Goal: Use online tool/utility: Utilize a website feature to perform a specific function

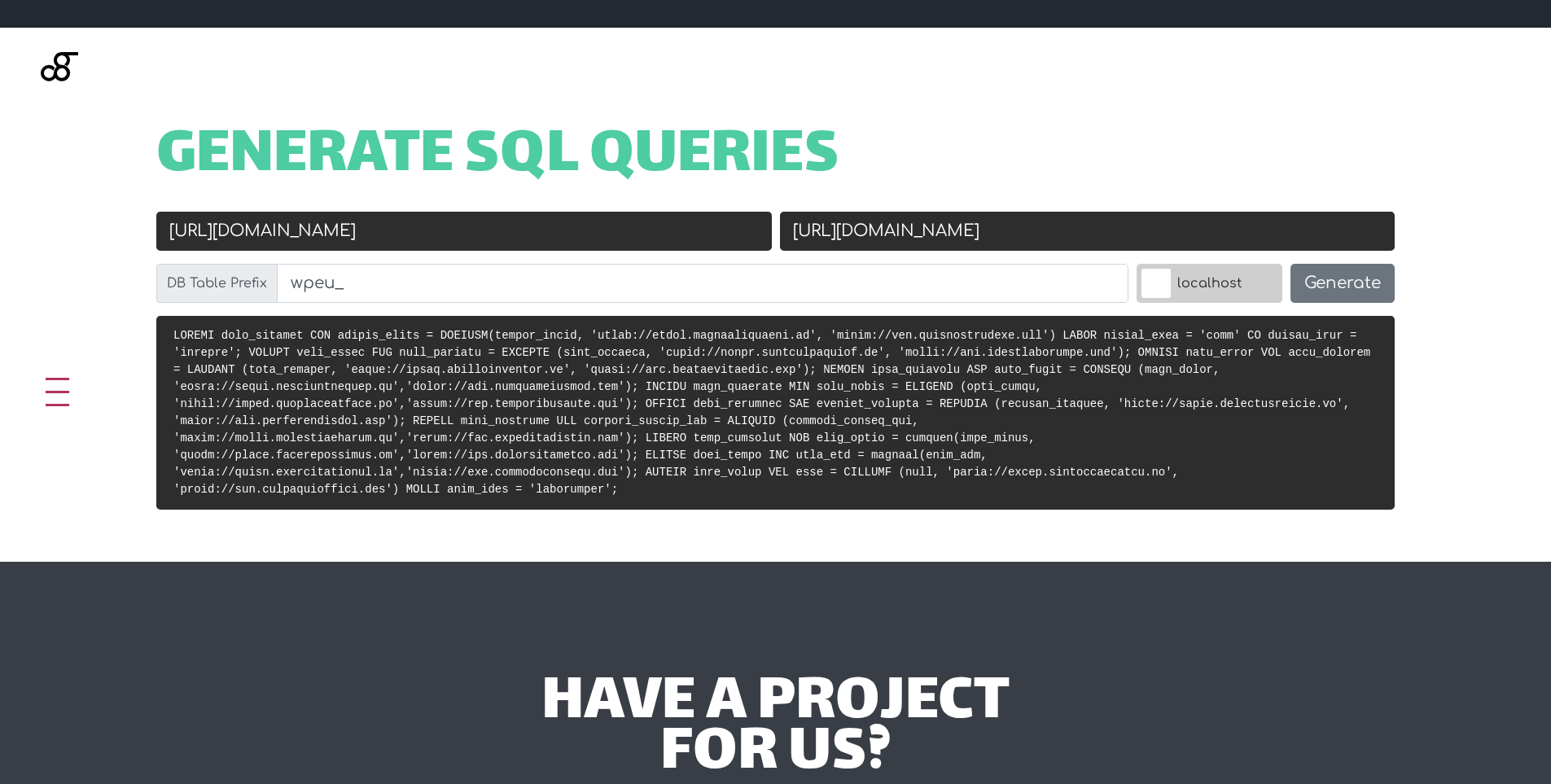
scroll to position [625, 0]
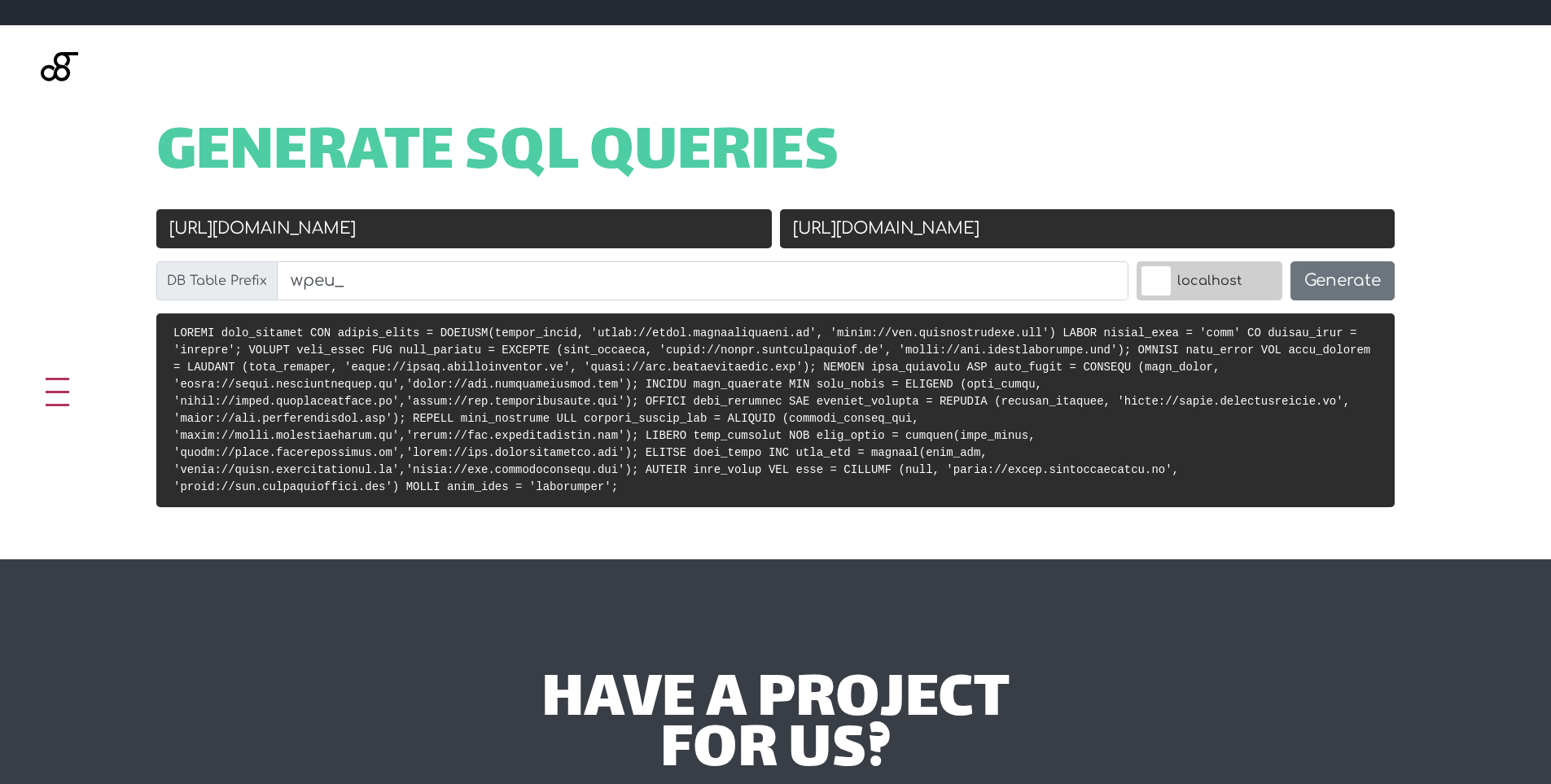
click at [557, 230] on input "https://thong.driveitdigital.in" at bounding box center [464, 228] width 616 height 39
paste input "chairss"
type input "[URL][DOMAIN_NAME]"
click at [904, 228] on input "https://www.thonglandscape.com" at bounding box center [1087, 228] width 616 height 39
paste input "chairs.com.sg/"
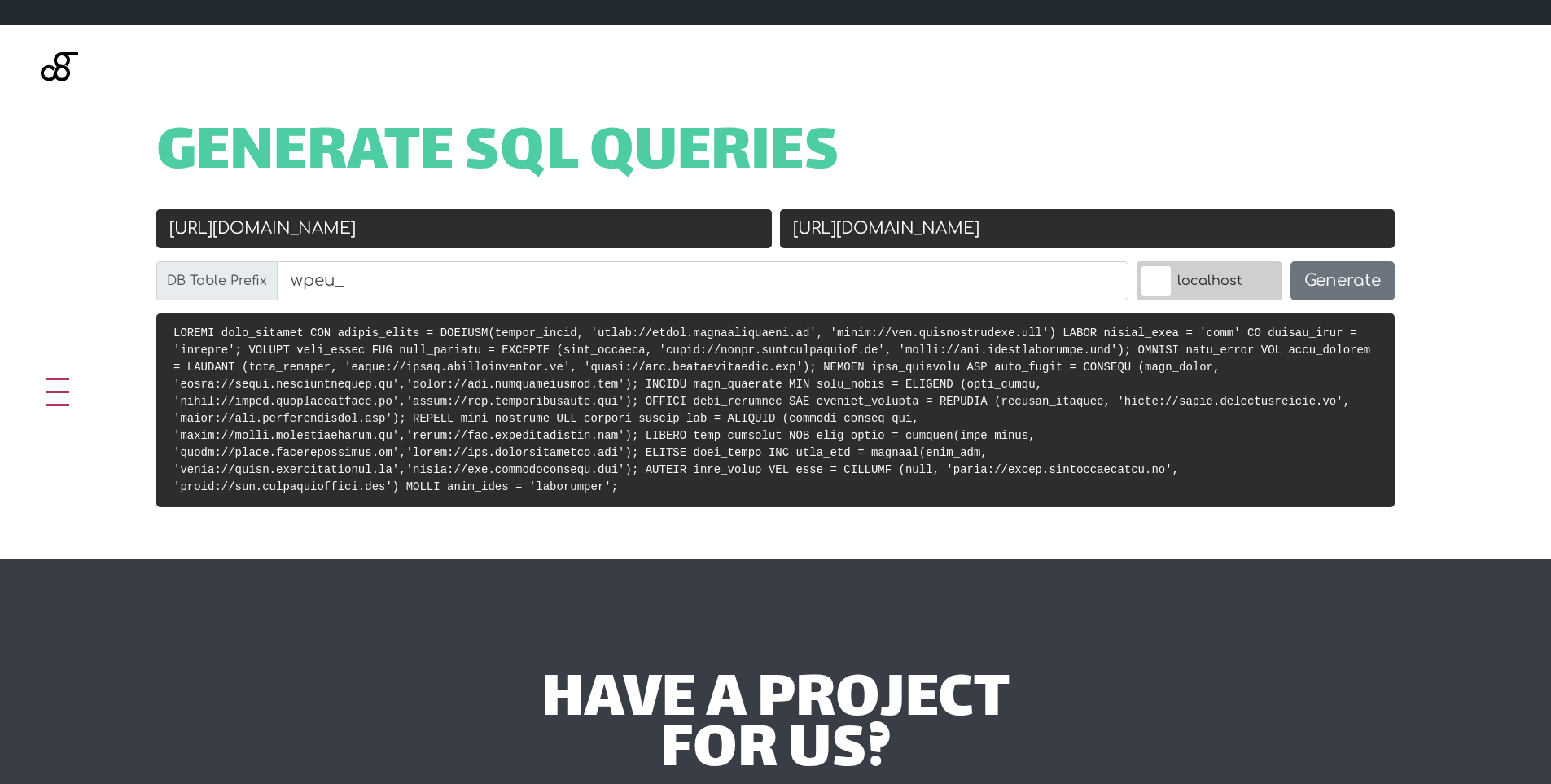
click at [854, 230] on input "https://chairs.com.sg/" at bounding box center [1087, 228] width 616 height 39
click at [1029, 226] on input "https://www.chairs.com.sg/" at bounding box center [1087, 228] width 616 height 39
type input "[URL][DOMAIN_NAME]"
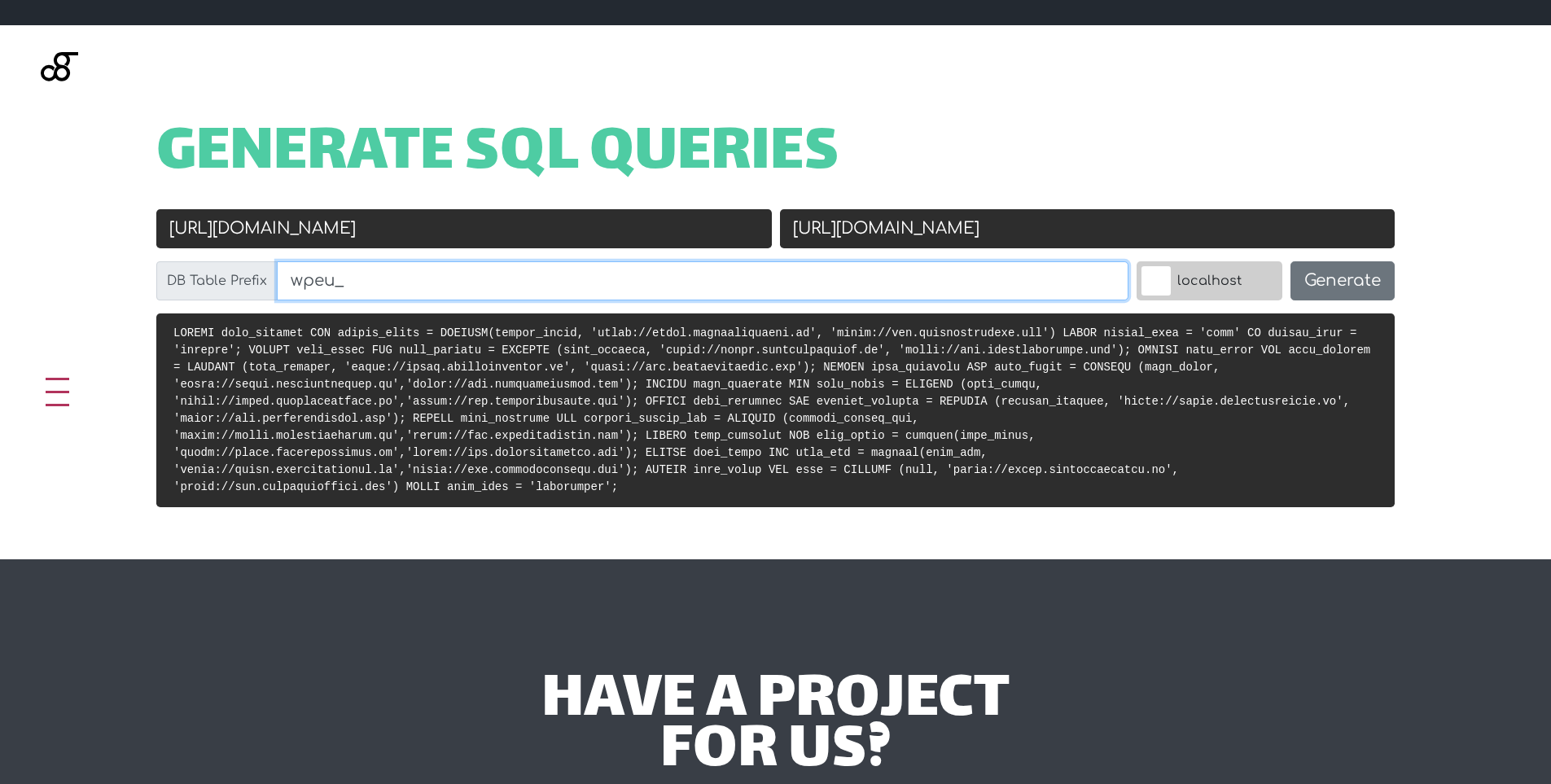
click at [646, 283] on input "wpeu_" at bounding box center [702, 280] width 852 height 39
paste input "xx_options"
type input "wpxx_"
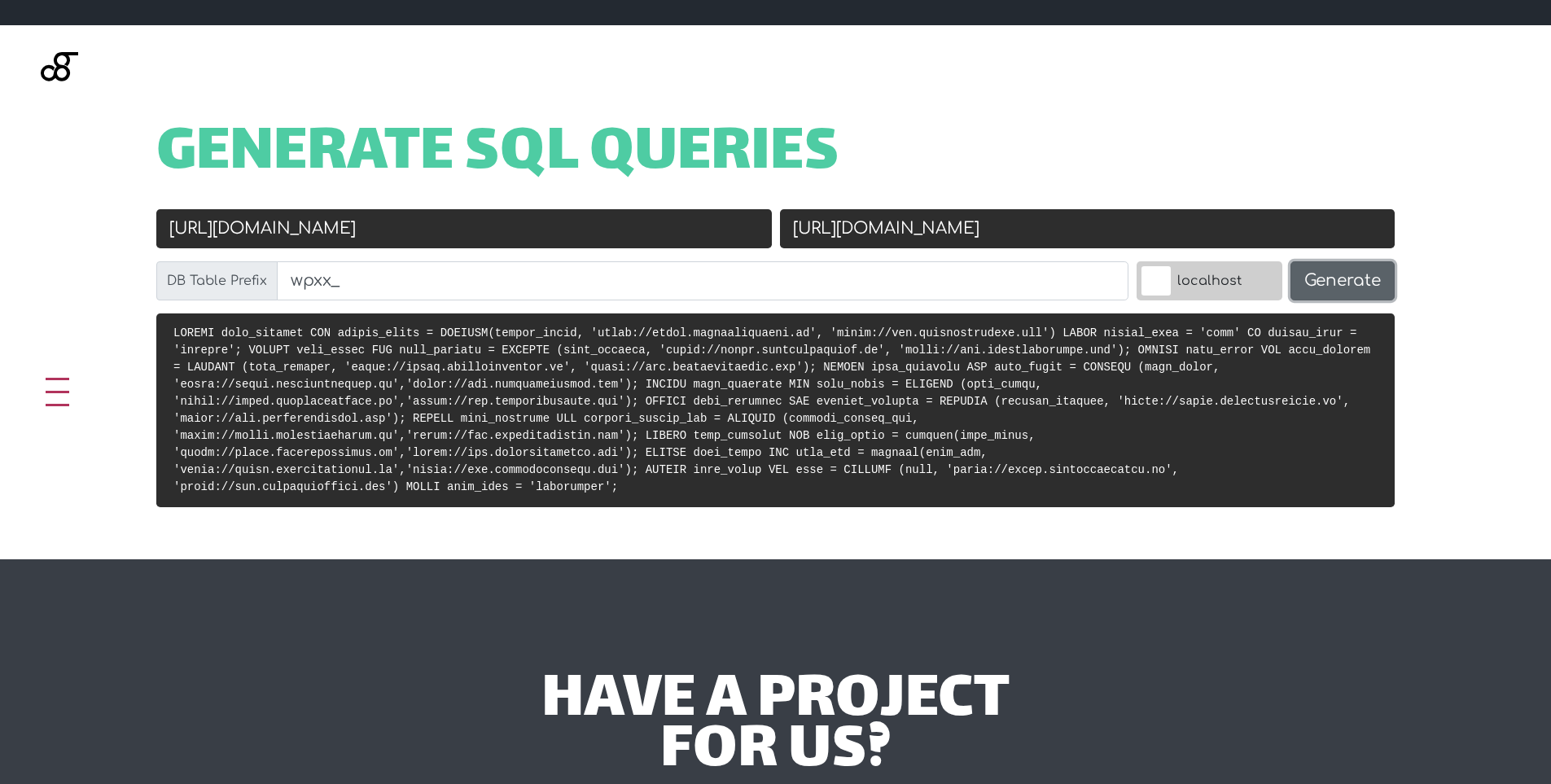
click at [1320, 284] on button "Generate" at bounding box center [1342, 280] width 104 height 39
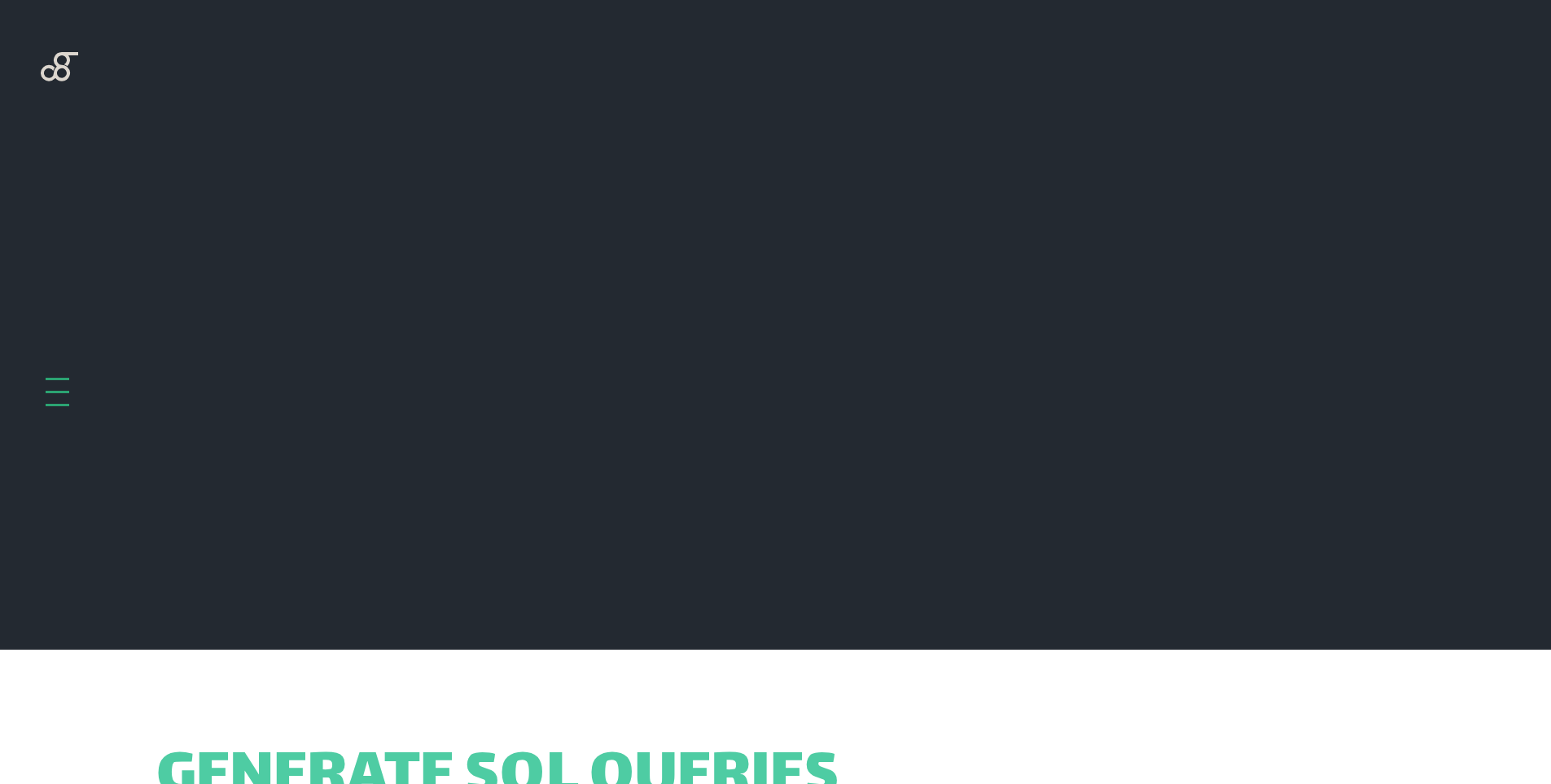
scroll to position [650, 0]
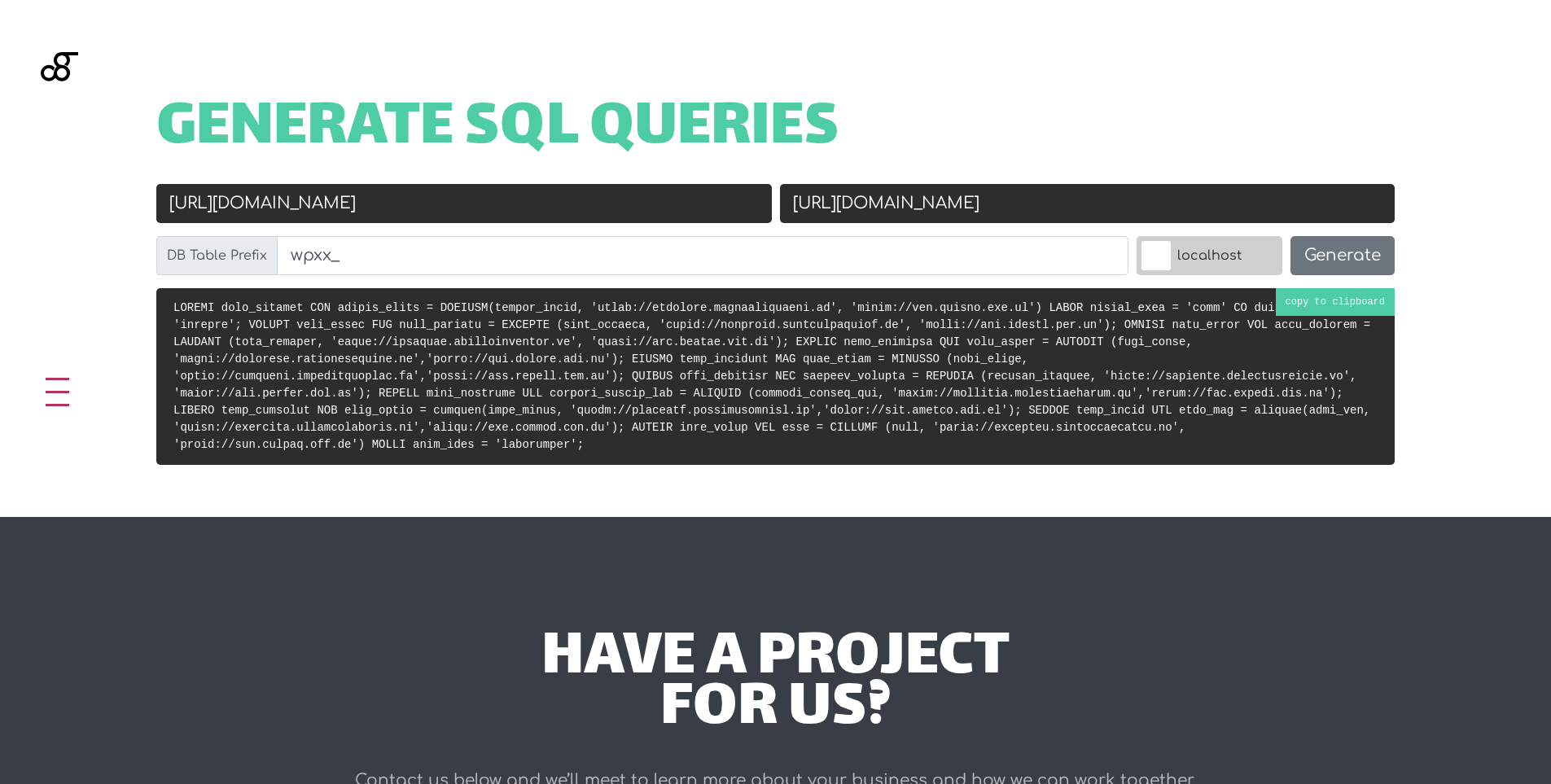
click at [1003, 395] on code at bounding box center [771, 376] width 1196 height 149
